Goal: Check status: Check status

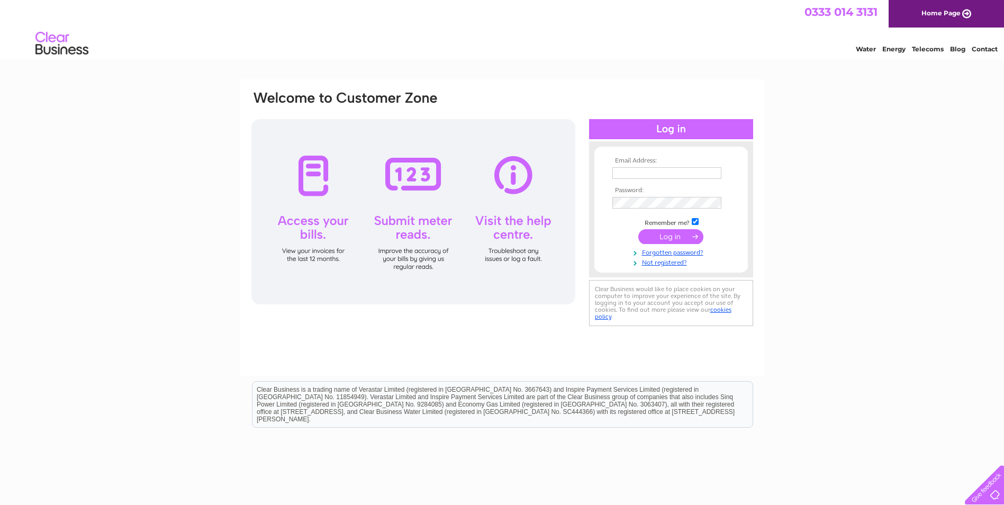
type input "[EMAIL_ADDRESS][DOMAIN_NAME]"
click at [660, 236] on input "submit" at bounding box center [670, 236] width 65 height 15
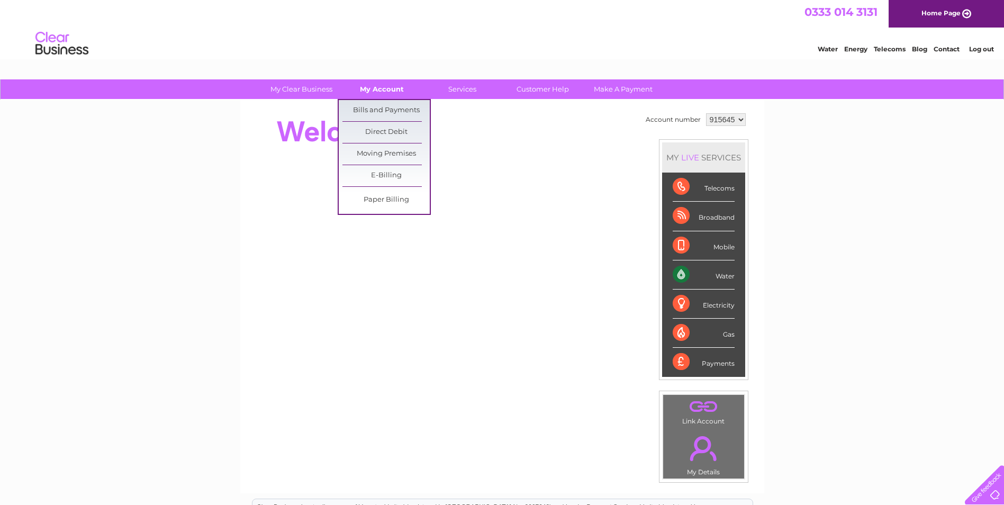
click at [387, 91] on link "My Account" at bounding box center [381, 89] width 87 height 20
click at [374, 106] on link "Bills and Payments" at bounding box center [385, 110] width 87 height 21
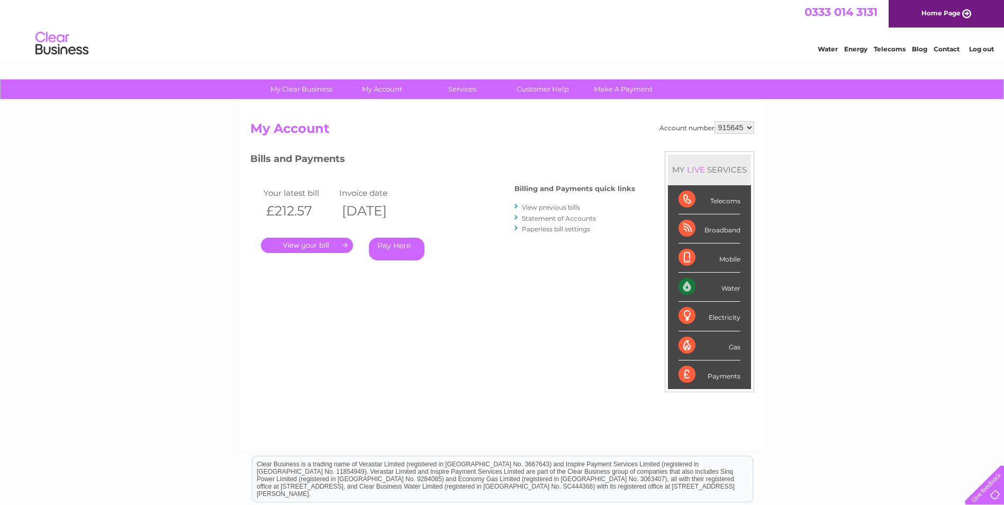
click at [299, 247] on link "." at bounding box center [307, 245] width 92 height 15
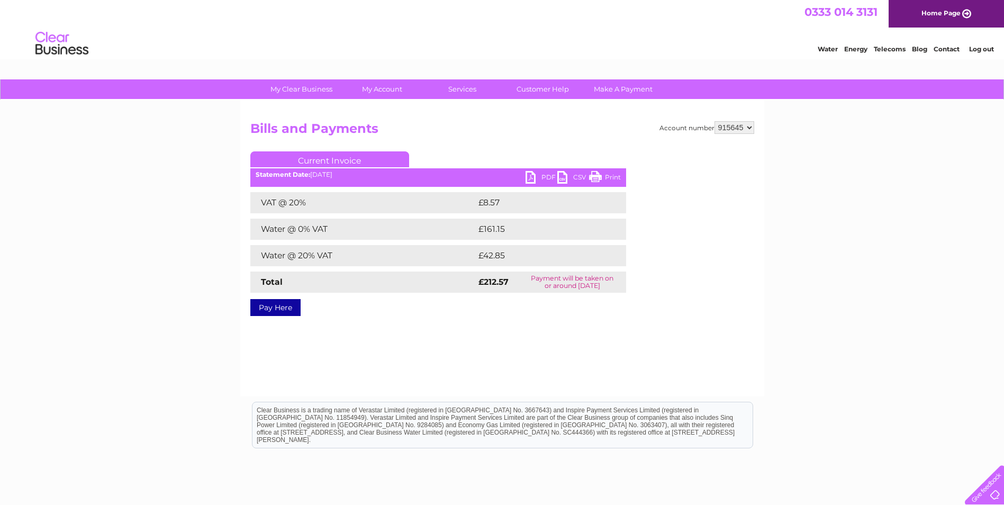
click at [533, 173] on link "PDF" at bounding box center [541, 178] width 32 height 15
click at [533, 170] on ul "Current Invoice" at bounding box center [438, 161] width 376 height 20
click at [543, 176] on link "PDF" at bounding box center [541, 178] width 32 height 15
